Goal: Find specific page/section: Find specific page/section

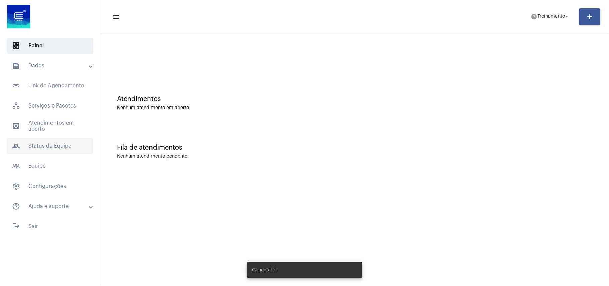
click at [45, 147] on span "people Status da Equipe" at bounding box center [50, 146] width 87 height 16
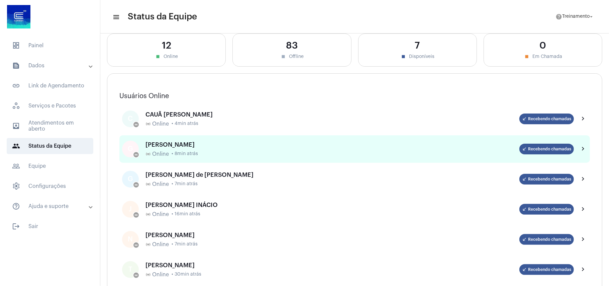
scroll to position [44, 0]
